Goal: Task Accomplishment & Management: Manage account settings

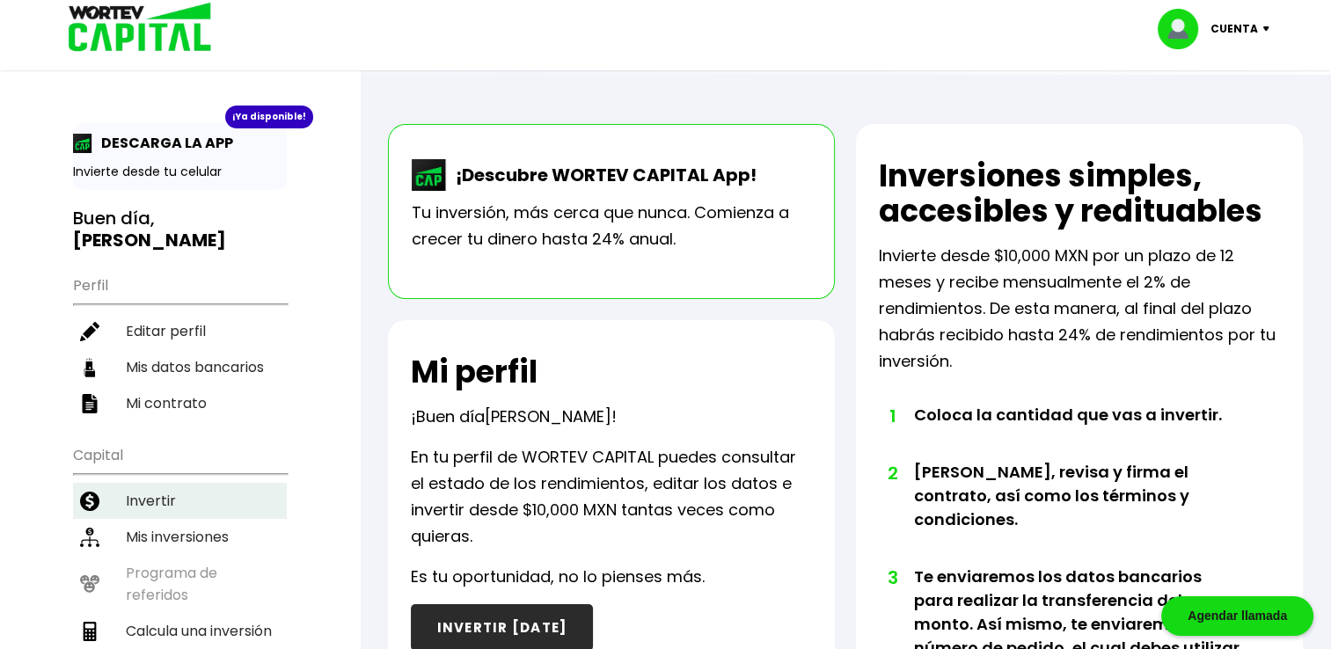
click at [152, 483] on li "Invertir" at bounding box center [180, 501] width 214 height 36
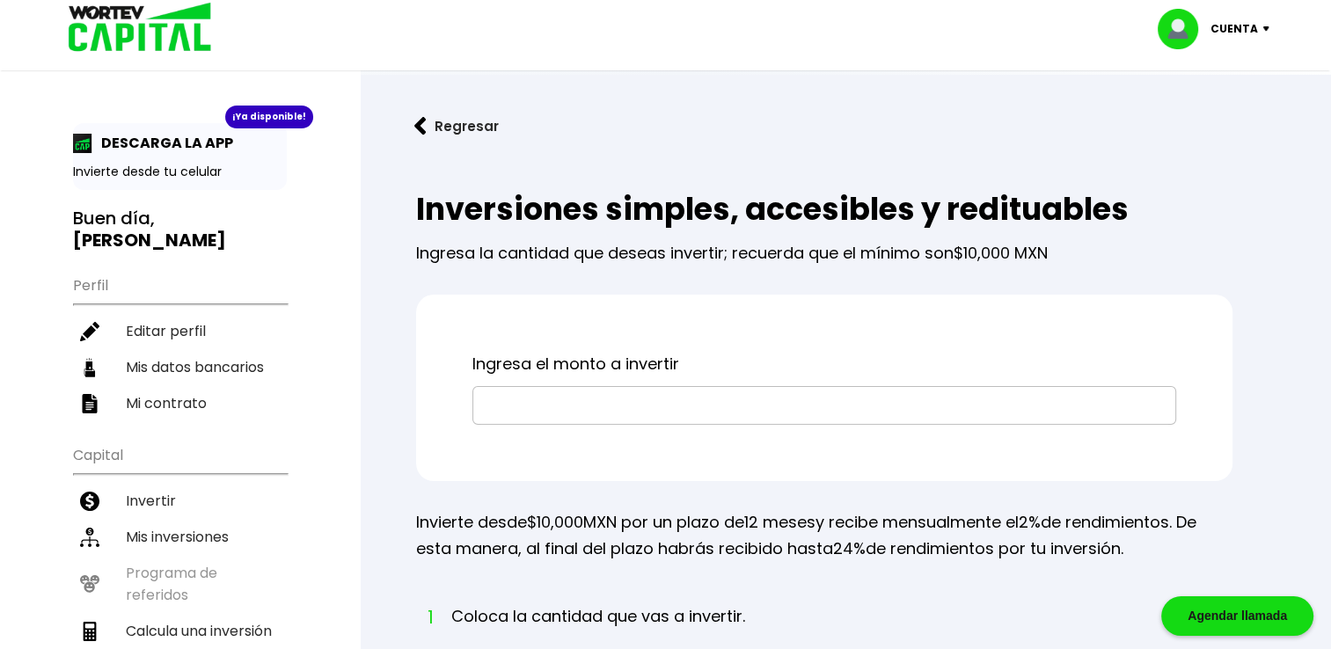
click at [88, 26] on img at bounding box center [134, 28] width 168 height 57
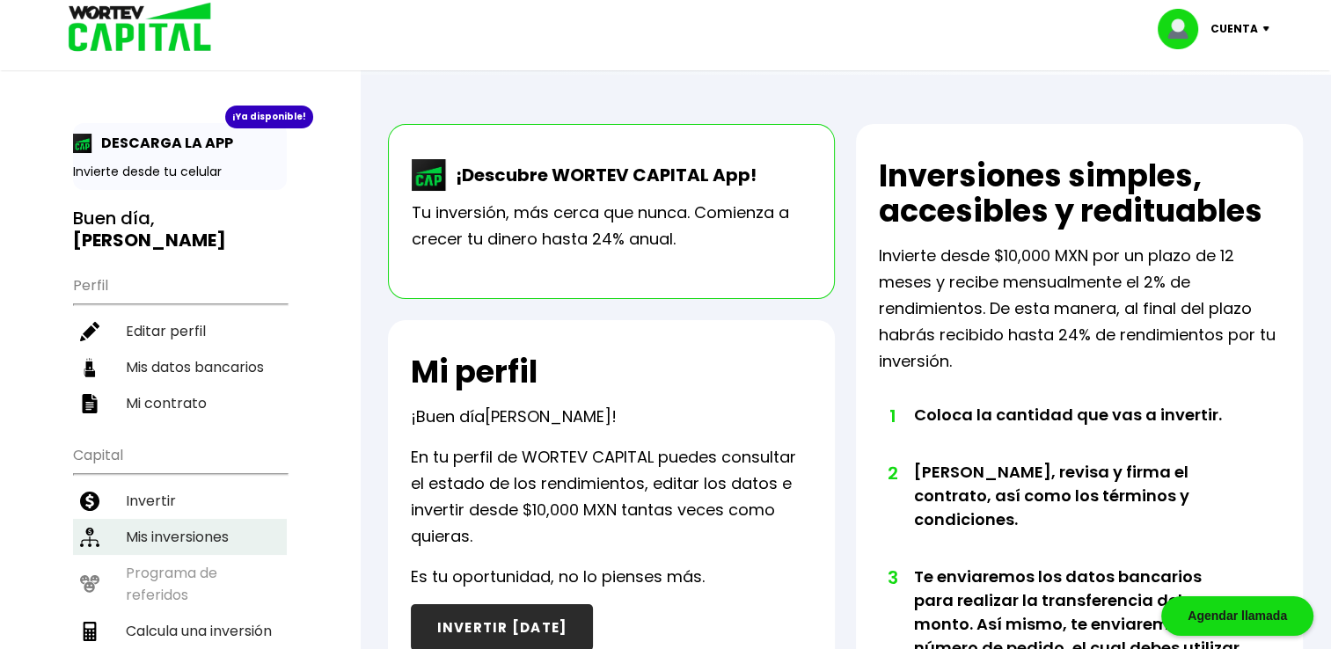
click at [185, 519] on li "Mis inversiones" at bounding box center [180, 537] width 214 height 36
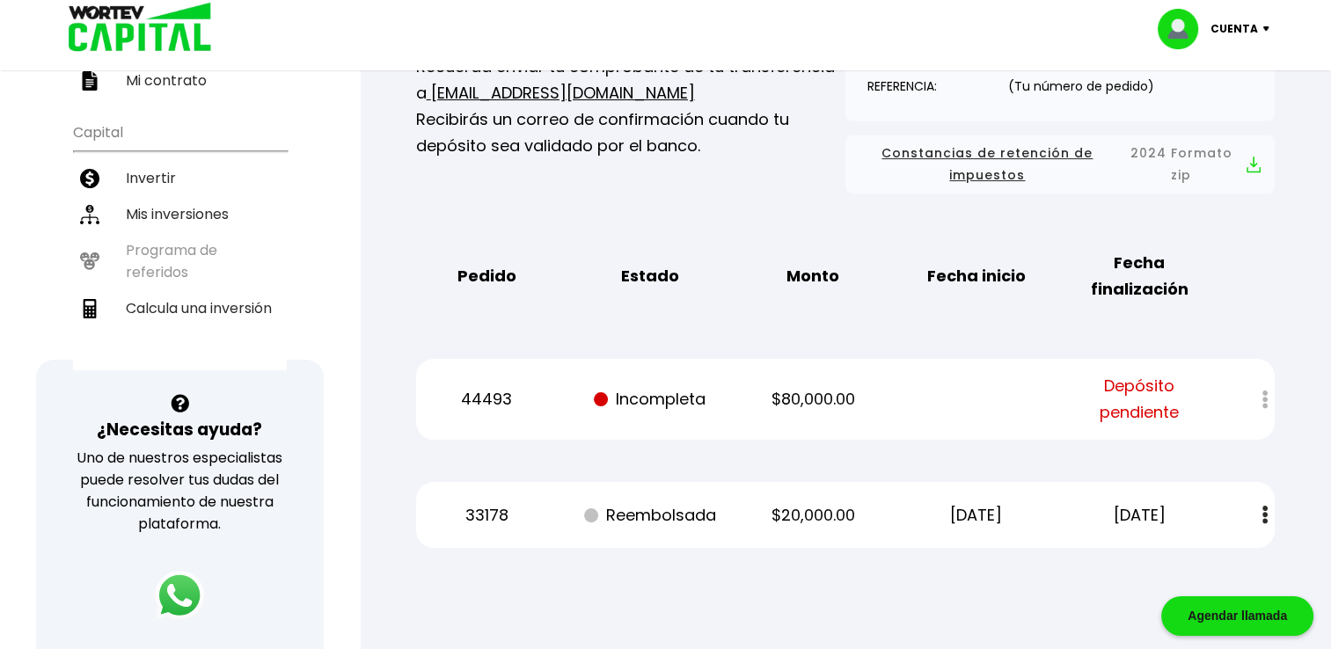
scroll to position [325, 0]
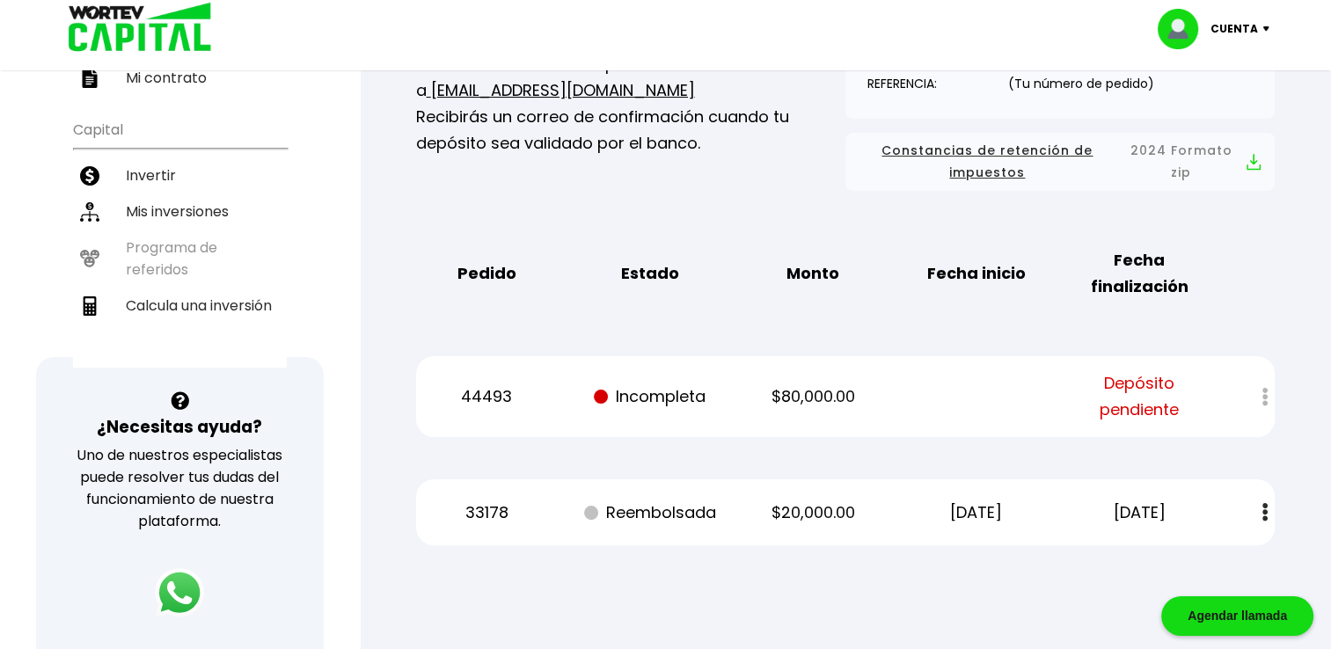
click at [1228, 26] on p "Cuenta" at bounding box center [1233, 29] width 47 height 26
click at [1221, 115] on li "Cerrar sesión" at bounding box center [1215, 117] width 141 height 36
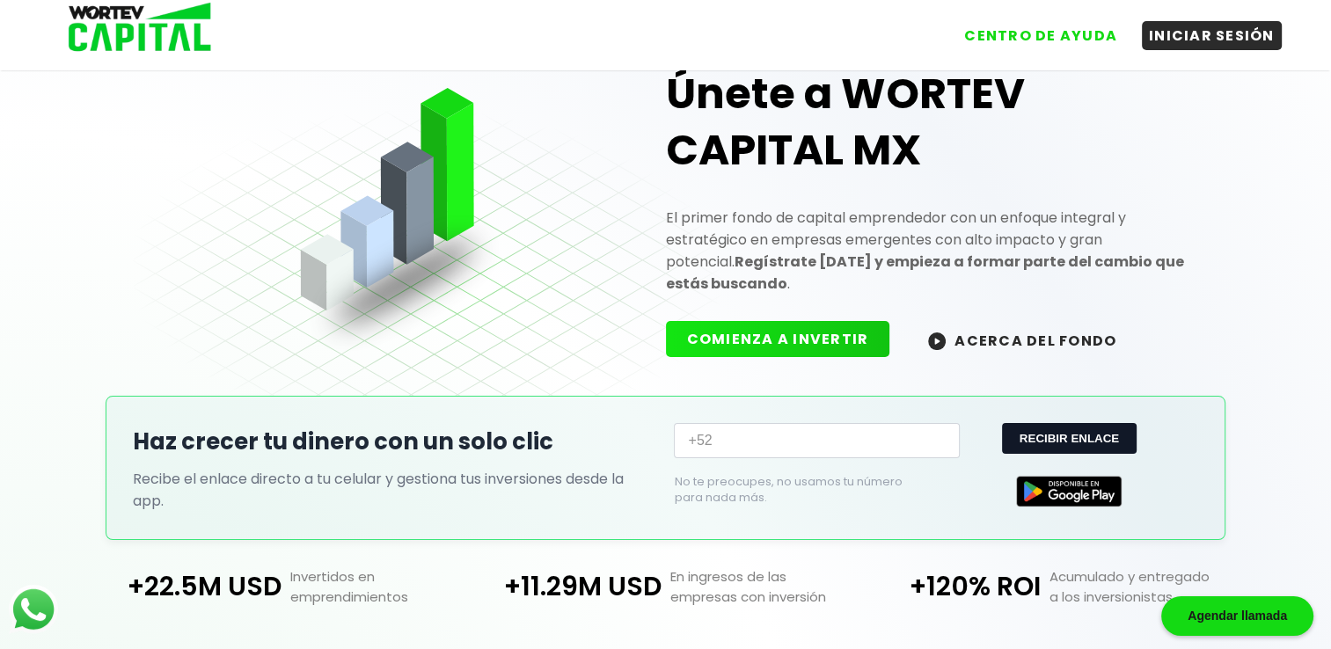
scroll to position [325, 0]
